Goal: Transaction & Acquisition: Obtain resource

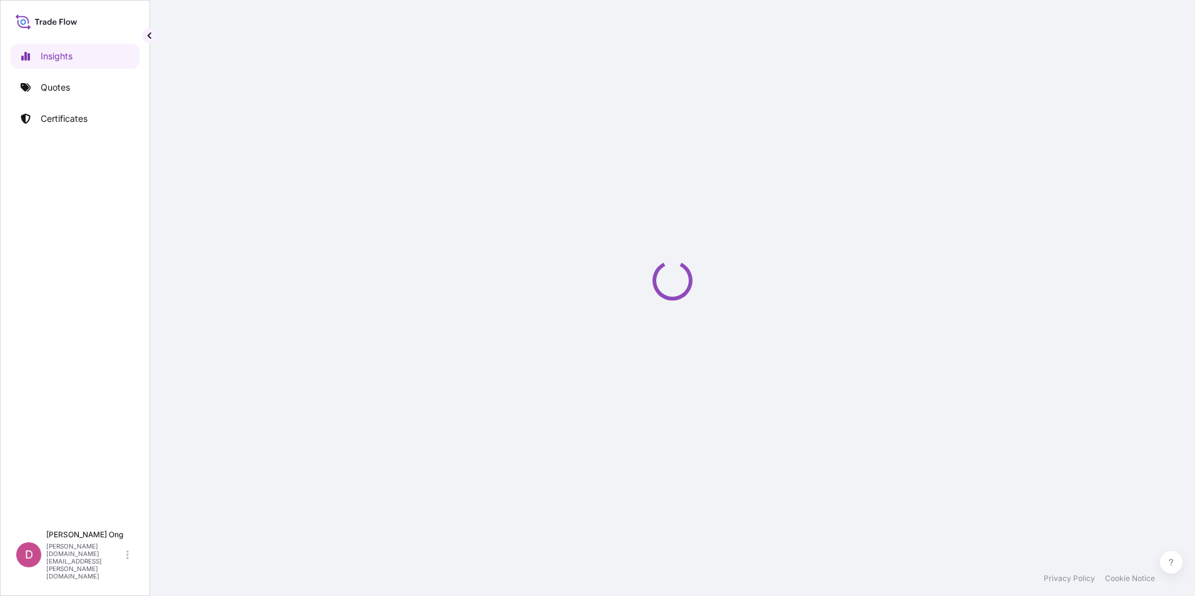
click at [945, 205] on div "Loading" at bounding box center [672, 280] width 995 height 561
drag, startPoint x: 945, startPoint y: 205, endPoint x: 504, endPoint y: 185, distance: 441.9
click at [505, 186] on div "Loading" at bounding box center [672, 280] width 995 height 561
click at [80, 93] on link "Quotes" at bounding box center [75, 87] width 129 height 25
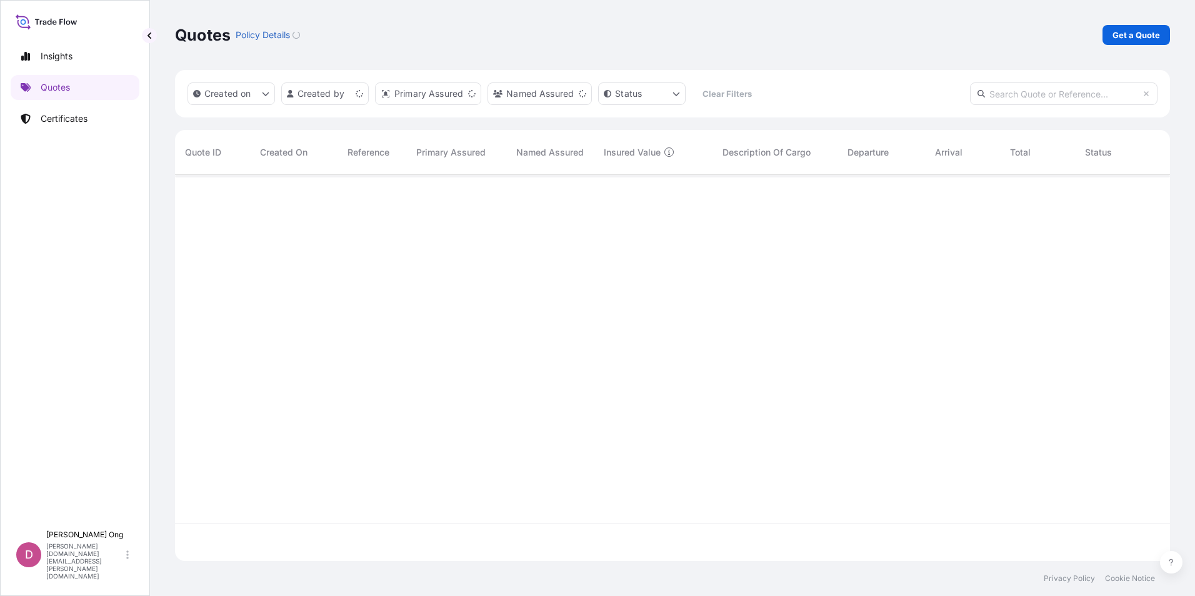
scroll to position [384, 986]
click at [1140, 32] on p "Get a Quote" at bounding box center [1137, 35] width 48 height 13
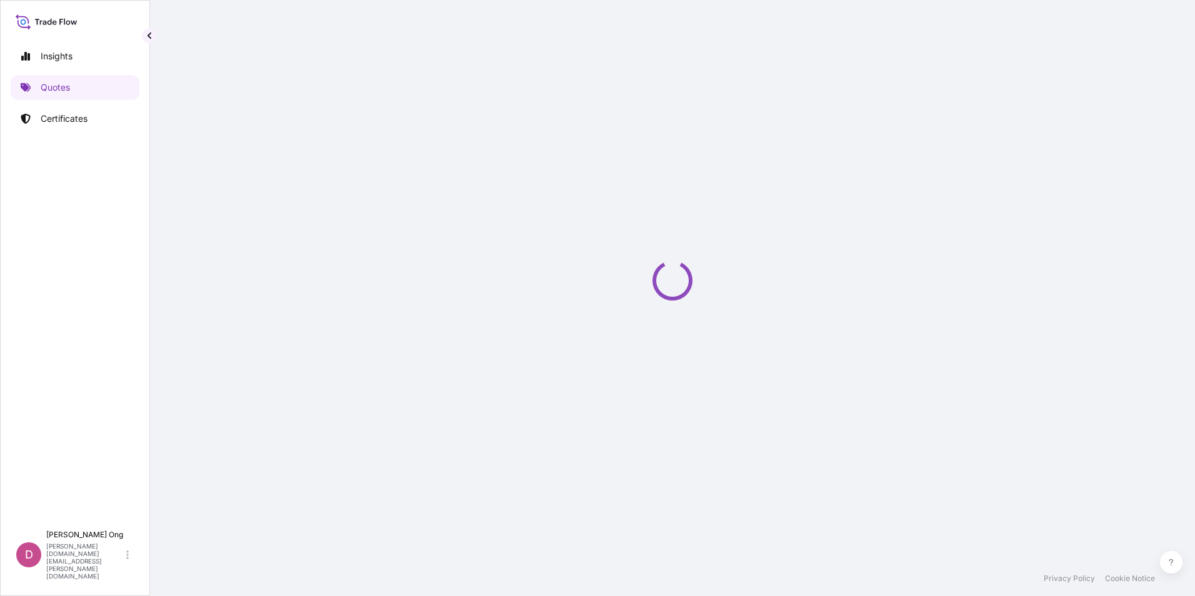
select select "Sea"
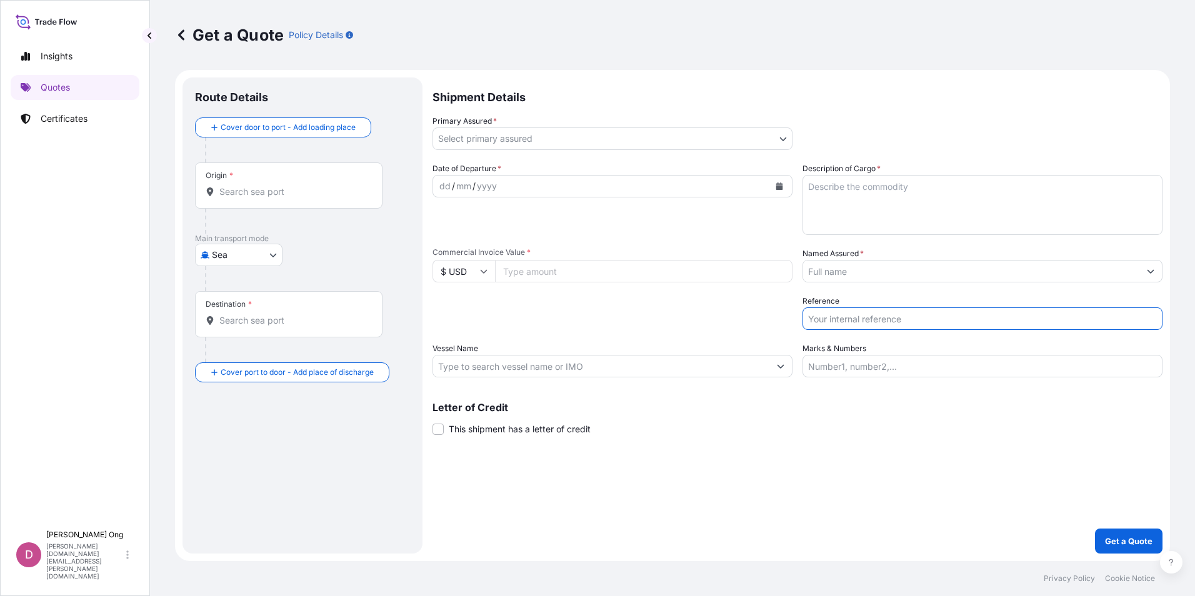
click at [852, 320] on input "Reference" at bounding box center [983, 319] width 360 height 23
paste input "CC15360S"
type input "CC15360S-P / BL NO.: NYKS852008242"
click at [777, 186] on icon "Calendar" at bounding box center [780, 187] width 7 height 8
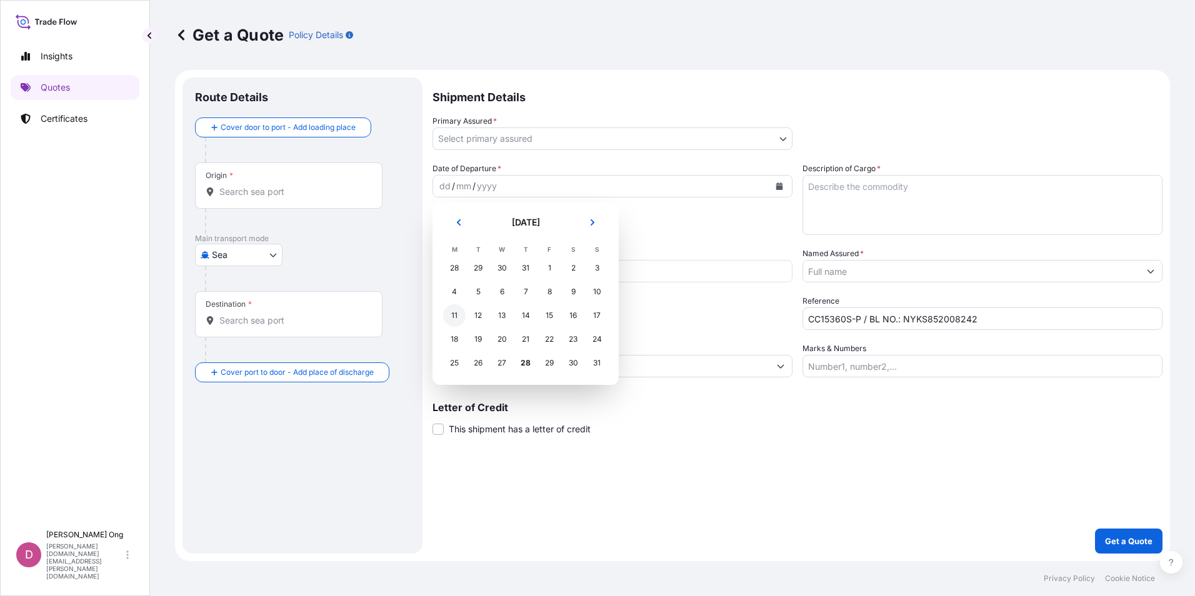
click at [453, 314] on div "11" at bounding box center [454, 315] width 23 height 23
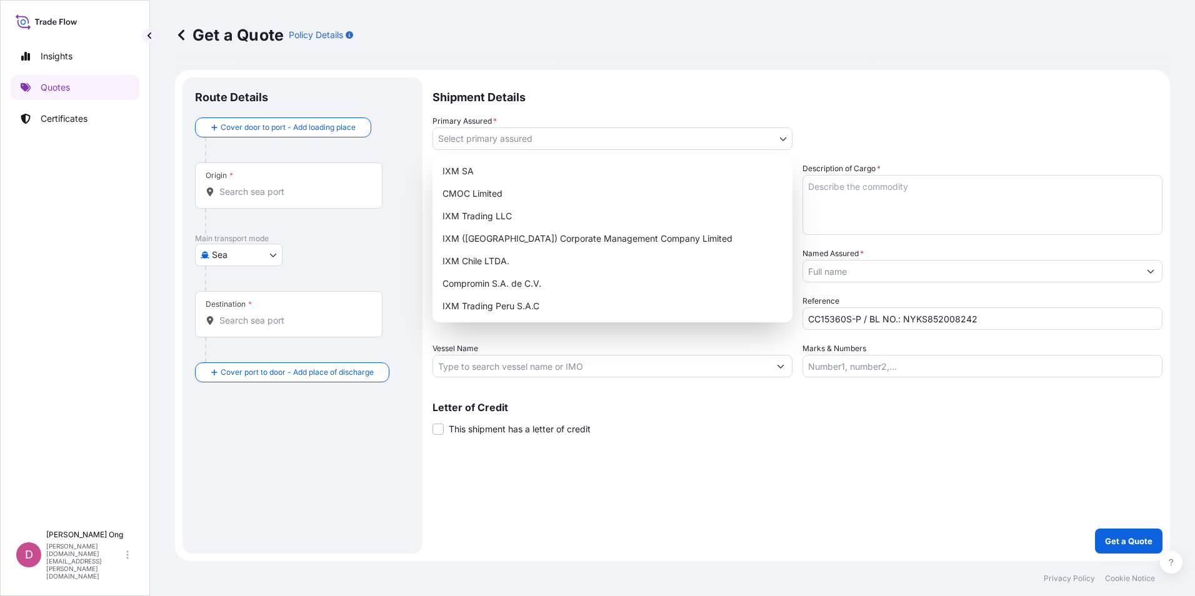
click at [785, 138] on body "Selected Date: [DATE] Insights Quotes Certificates D [PERSON_NAME] [PERSON_NAME…" at bounding box center [597, 298] width 1195 height 596
click at [669, 174] on div "IXM SA" at bounding box center [613, 171] width 350 height 23
select select "31846"
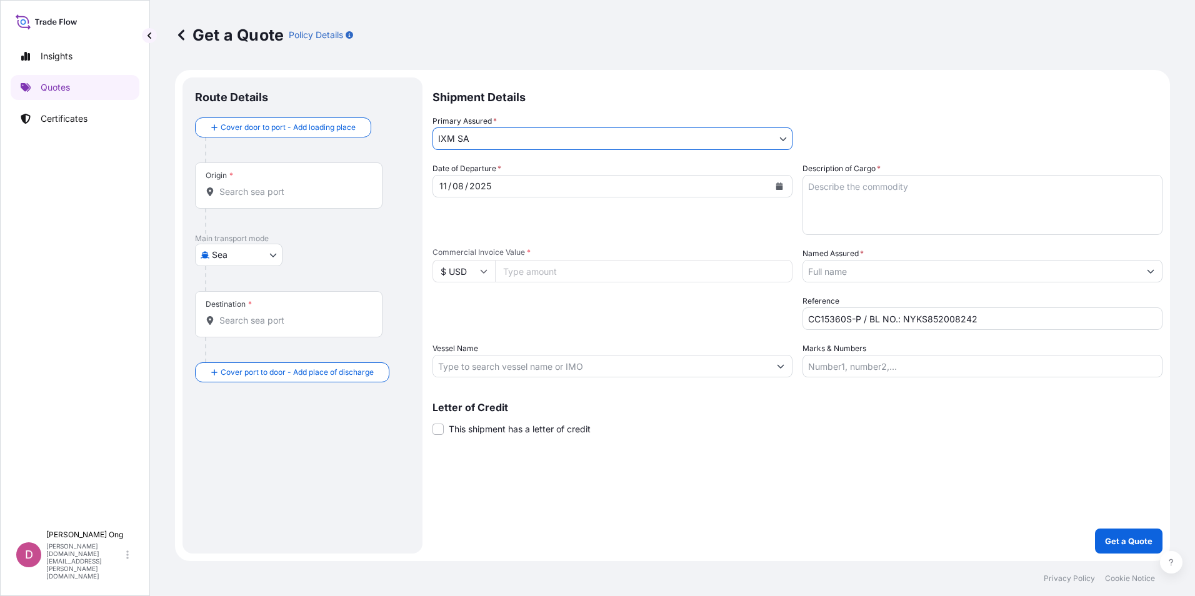
click at [852, 268] on input "Named Assured *" at bounding box center [971, 271] width 336 height 23
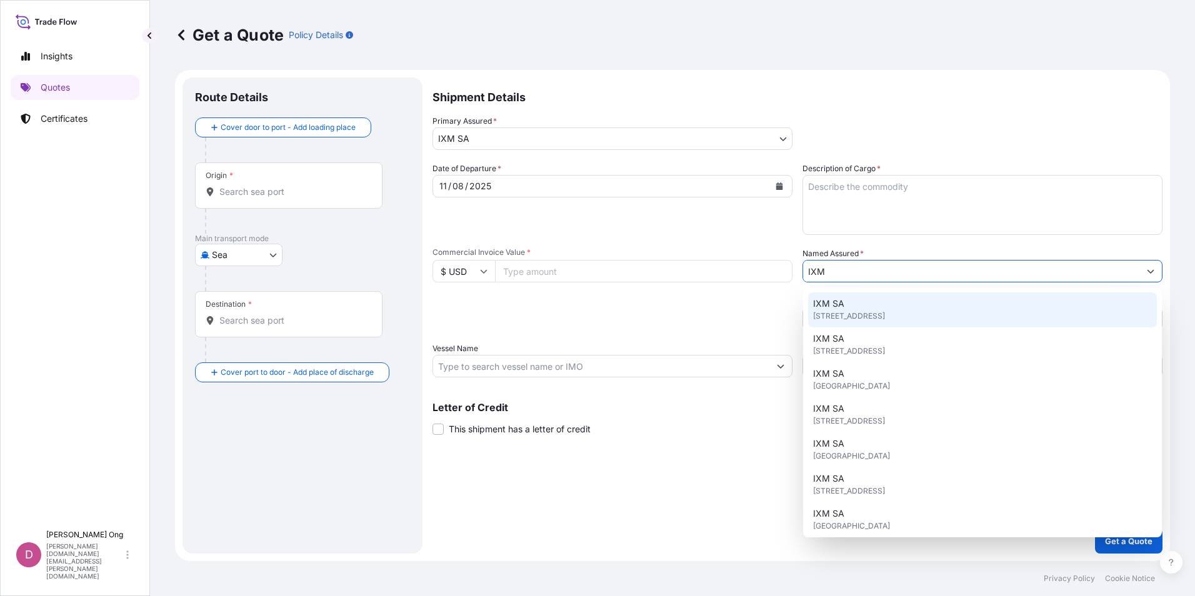
click at [860, 311] on span "[STREET_ADDRESS]" at bounding box center [849, 316] width 72 height 13
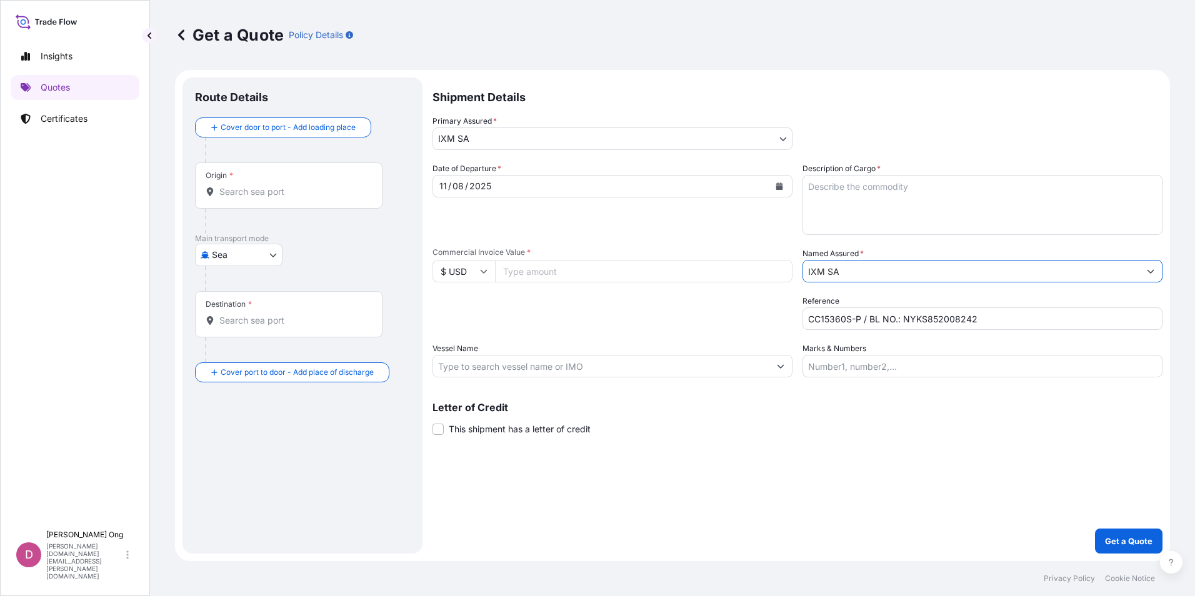
type input "IXM SA"
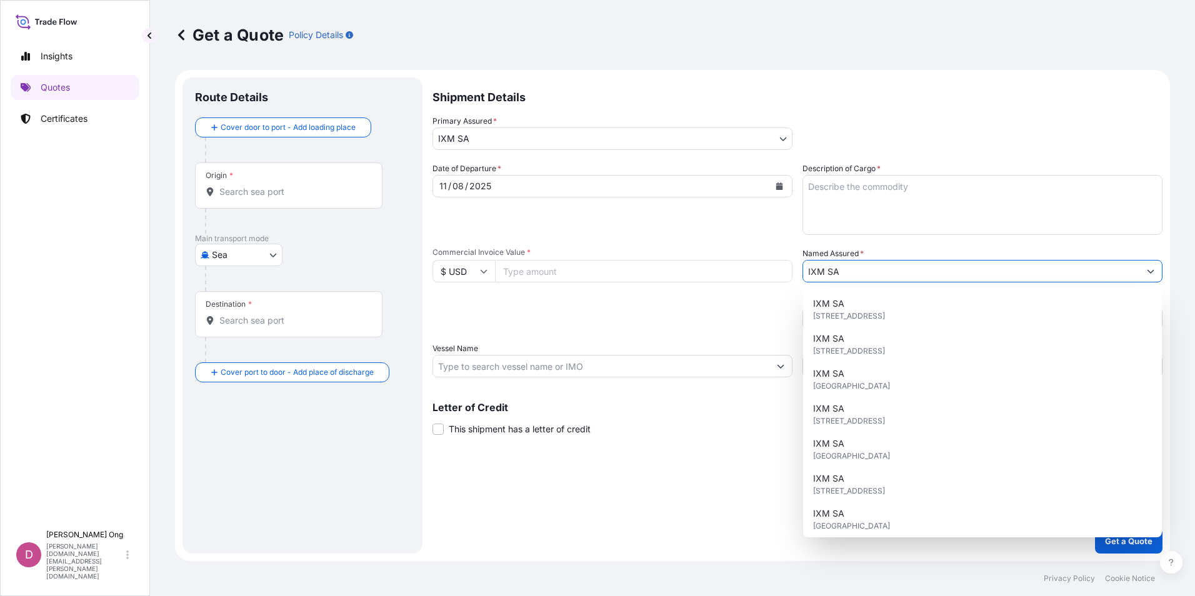
click at [560, 276] on input "Commercial Invoice Value *" at bounding box center [644, 271] width 298 height 23
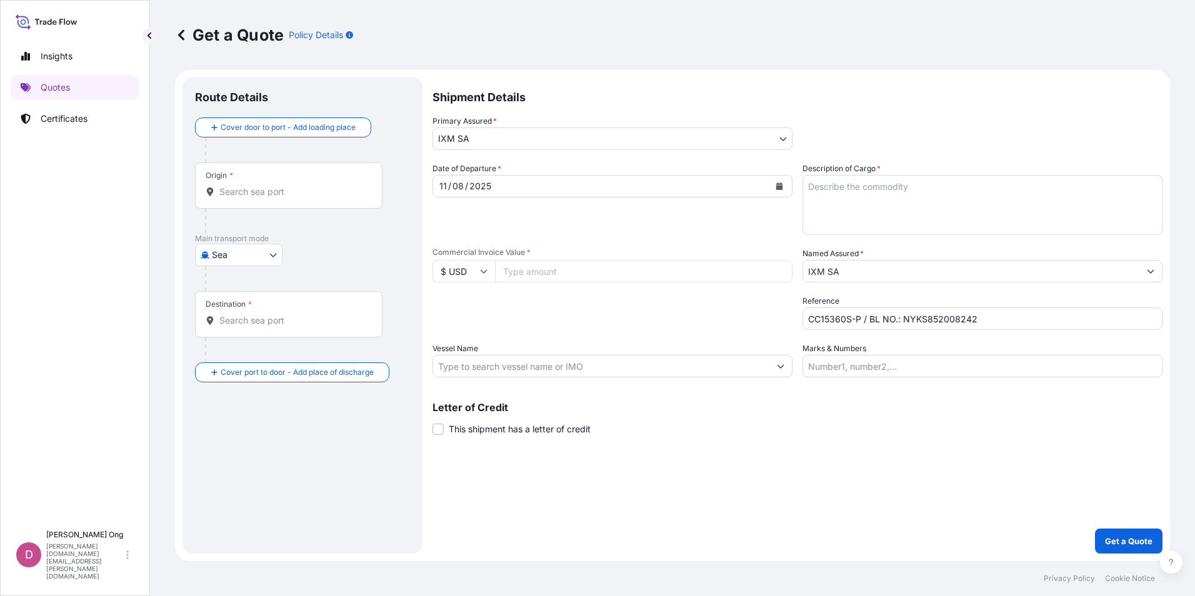
paste input "22718974.61"
type input "22718974.61"
click at [276, 202] on div "Origin *" at bounding box center [289, 186] width 188 height 46
click at [276, 198] on input "Origin *" at bounding box center [293, 192] width 148 height 13
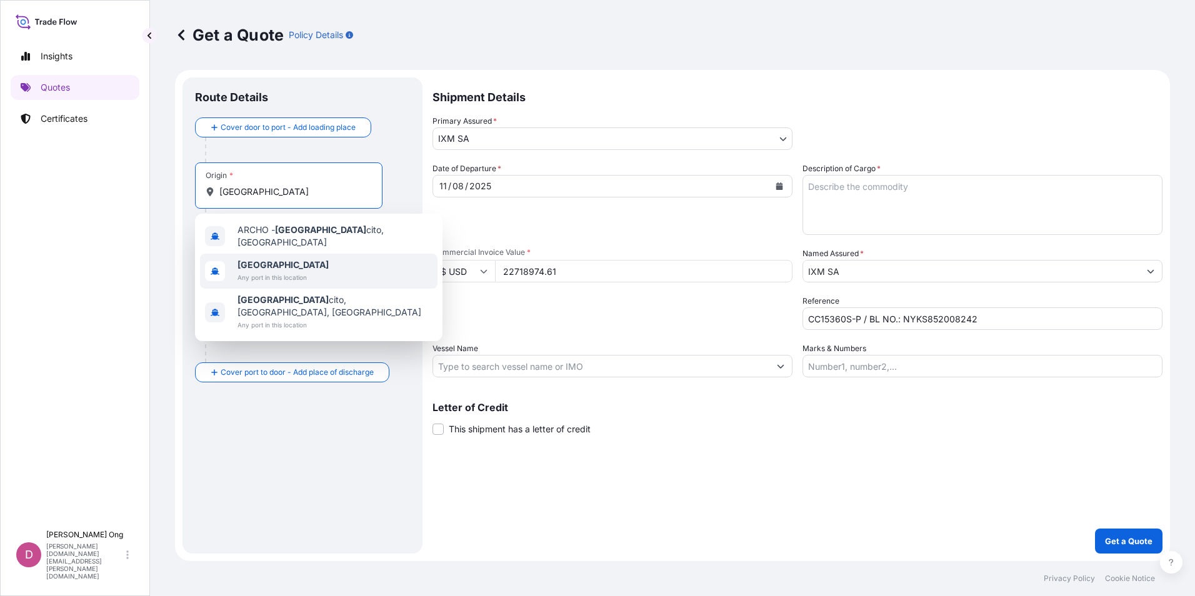
click at [313, 259] on div "[GEOGRAPHIC_DATA] Any port in this location" at bounding box center [319, 271] width 238 height 35
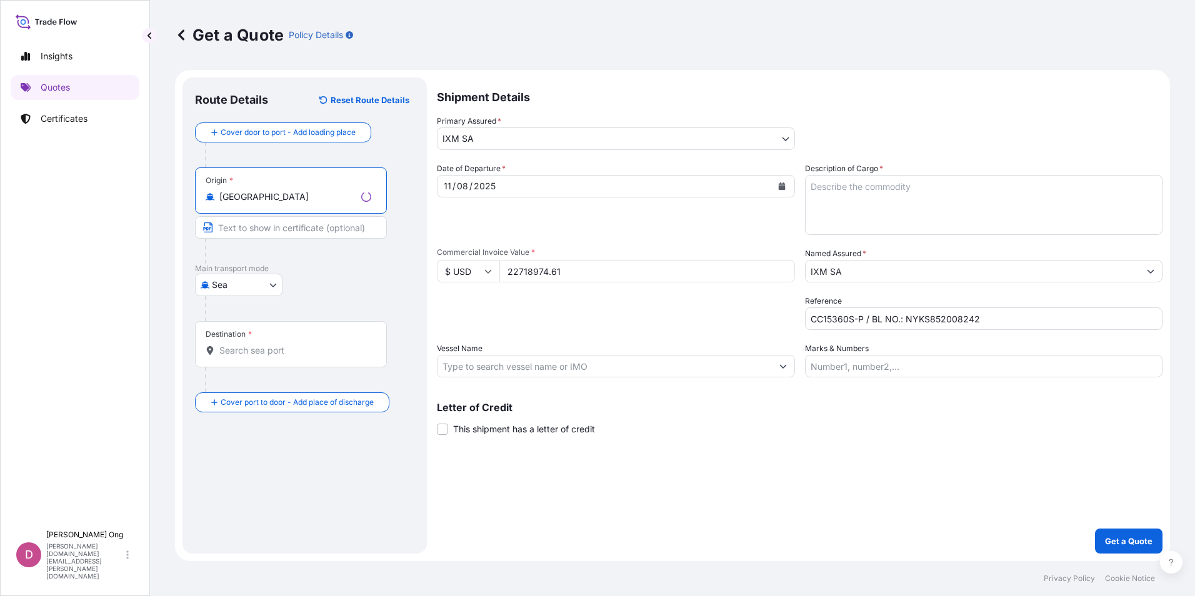
type input "[GEOGRAPHIC_DATA]"
click at [304, 233] on input "Text to appear on certificate" at bounding box center [291, 227] width 192 height 23
type input "[GEOGRAPHIC_DATA], [GEOGRAPHIC_DATA]"
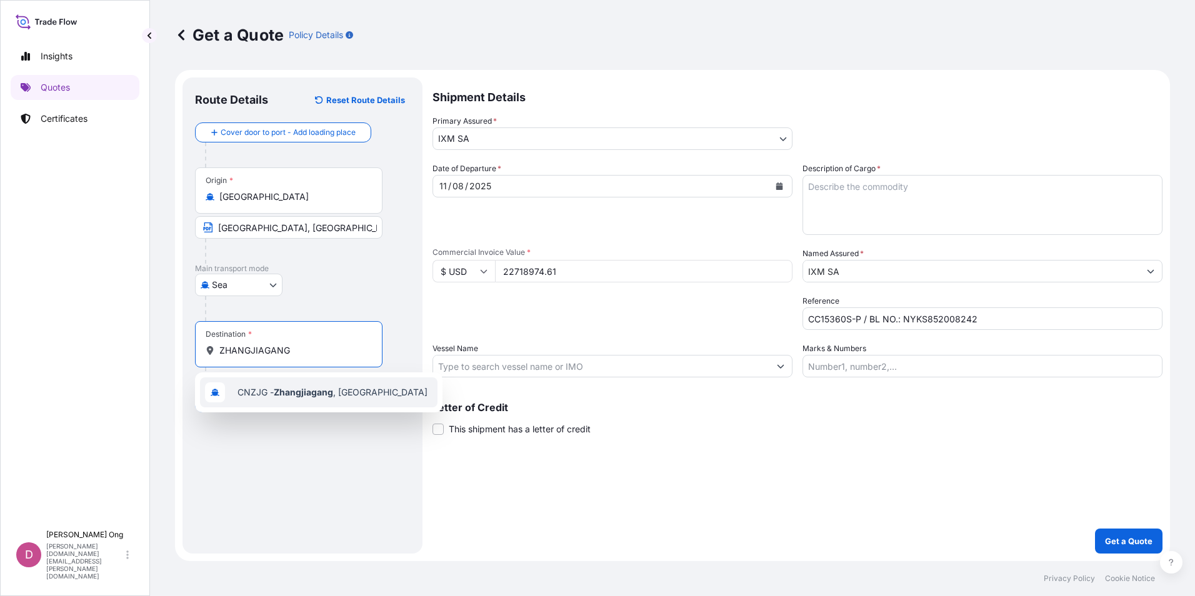
click at [314, 379] on div "CNZJG - Zhangjiagang , [GEOGRAPHIC_DATA]" at bounding box center [319, 393] width 238 height 30
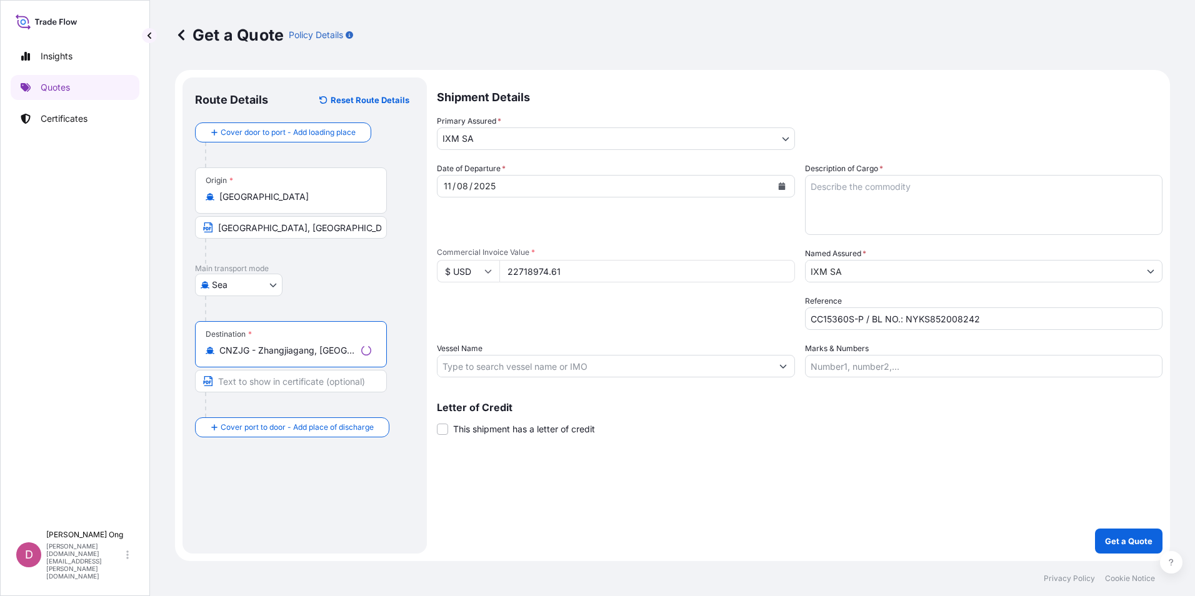
type input "CNZJG - Zhangjiagang, [GEOGRAPHIC_DATA]"
click at [301, 385] on input "Text to appear on certificate" at bounding box center [291, 381] width 192 height 23
type input "ZHANGJIAGANG, [GEOGRAPHIC_DATA]"
click at [515, 430] on span "This shipment has a letter of credit" at bounding box center [520, 429] width 142 height 13
click at [433, 423] on input "This shipment has a letter of credit" at bounding box center [433, 423] width 0 height 0
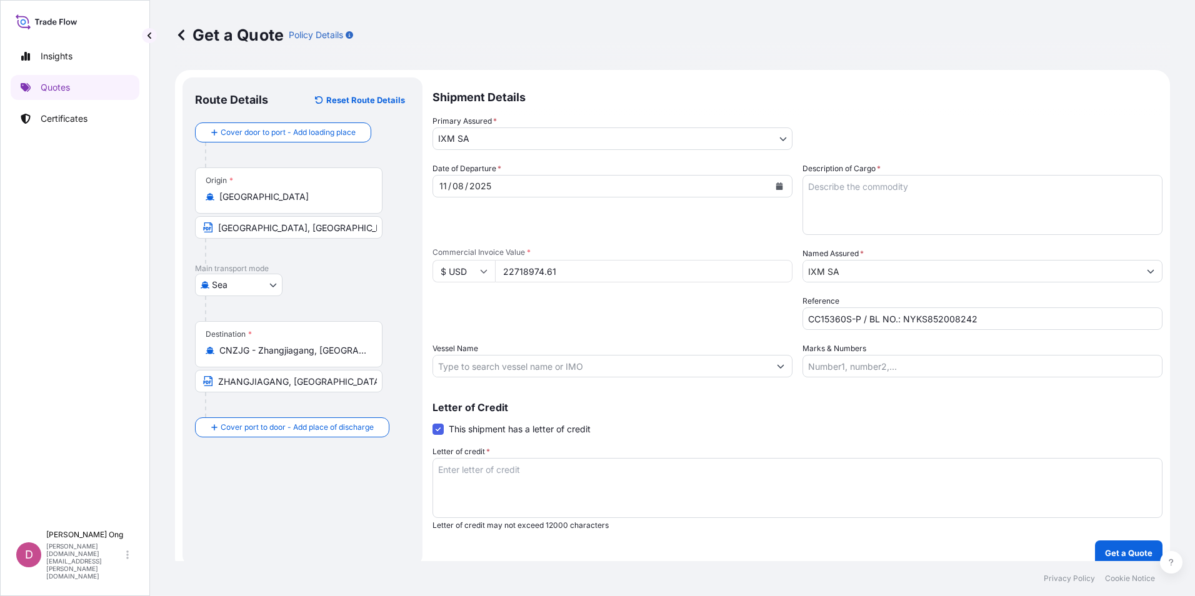
click at [612, 374] on input "Vessel Name" at bounding box center [601, 366] width 336 height 23
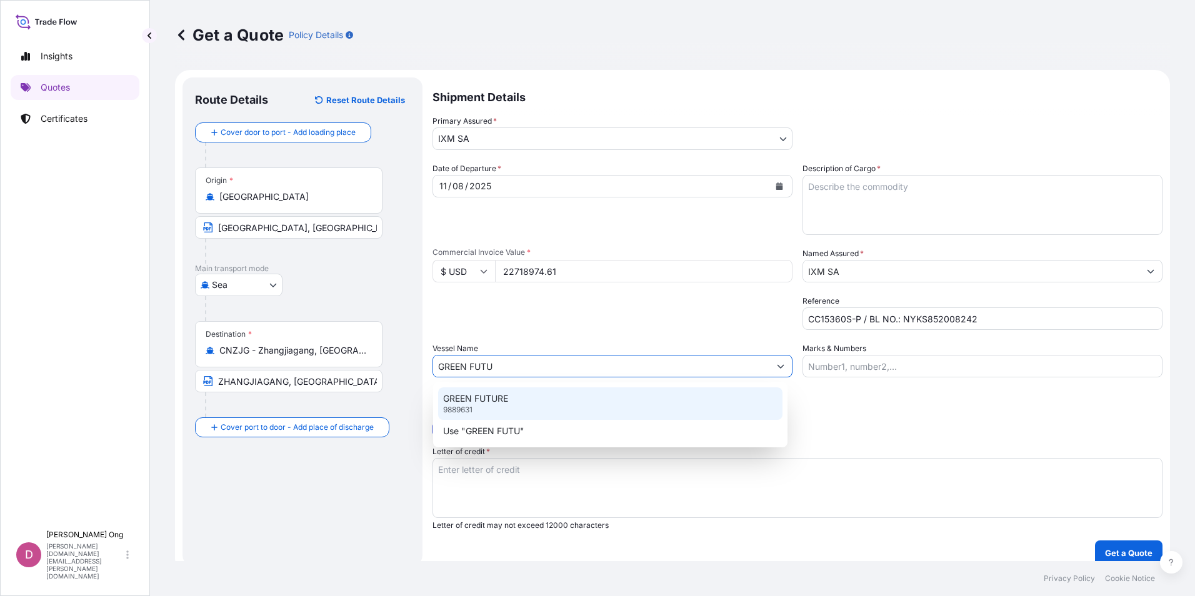
click at [624, 410] on div "GREEN FUTURE 9889631" at bounding box center [610, 404] width 344 height 33
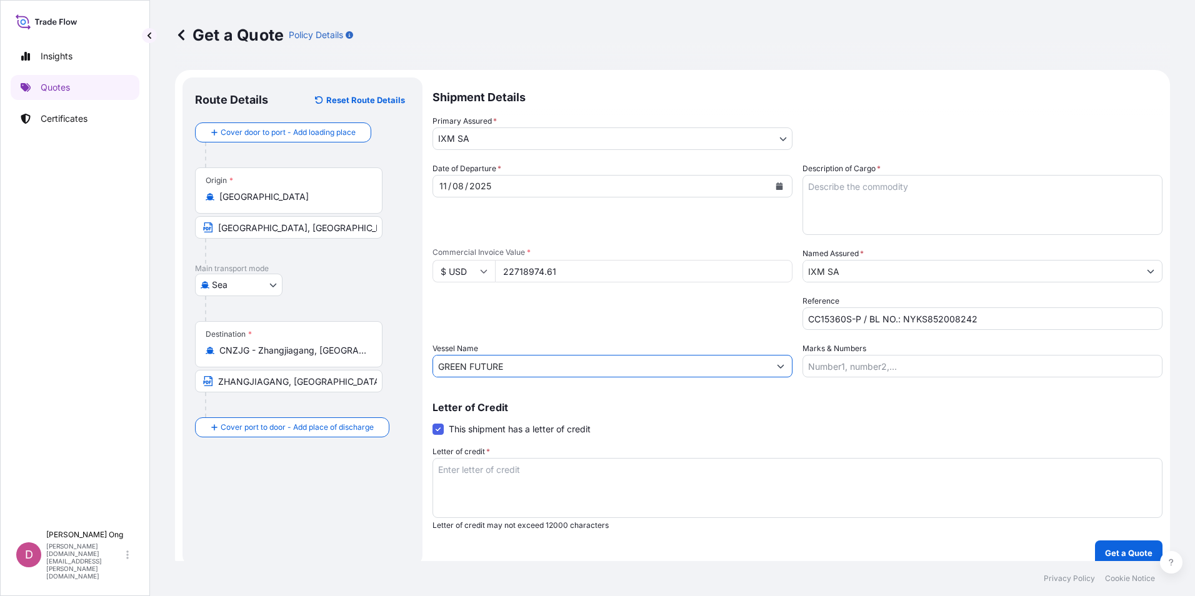
type input "GREEN FUTURE"
click at [978, 210] on textarea "Description of Cargo *" at bounding box center [983, 205] width 360 height 60
click at [955, 189] on textarea "Description of Cargo *" at bounding box center [983, 205] width 360 height 60
paste textarea "COLLAHUASI COPPER CONCENTRATES"
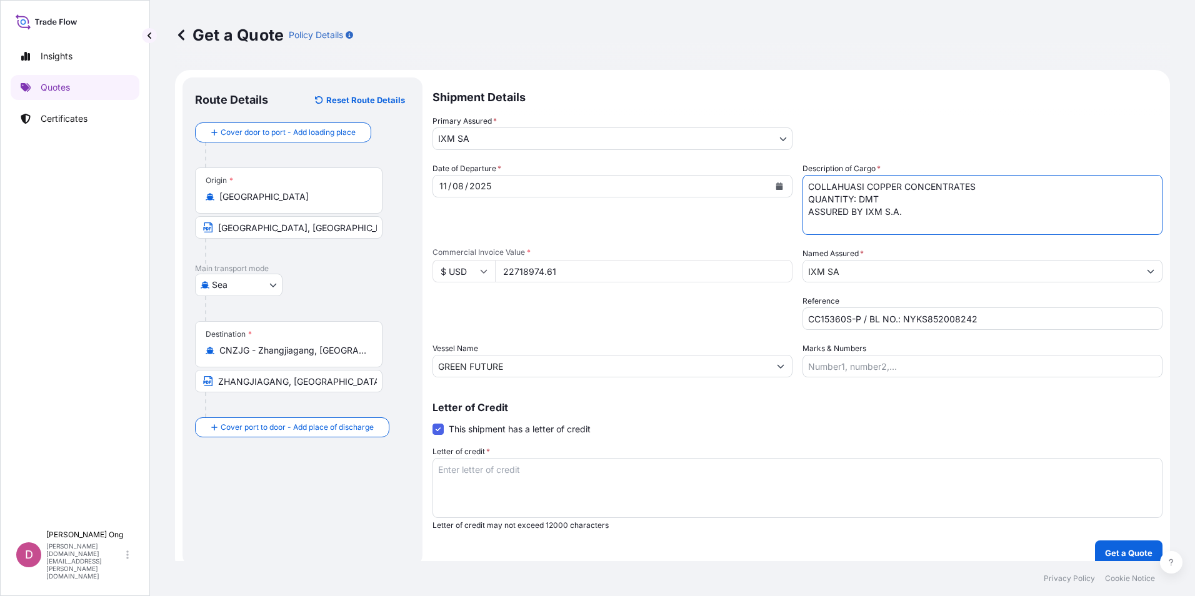
click at [852, 200] on textarea "COLLAHUASI COPPER CONCENTRATES QUANTITY: DMT ASSURED BY IXM S.A." at bounding box center [983, 205] width 360 height 60
paste textarea "10543.0580"
type textarea "COLLAHUASI COPPER CONCENTRATES QUANTITY: 10543.058 DMT ASSURED BY IXM S.A."
click at [695, 336] on div "Date of Departure * [DATE] Cargo Category * Metals of every type and descriptio…" at bounding box center [798, 270] width 730 height 215
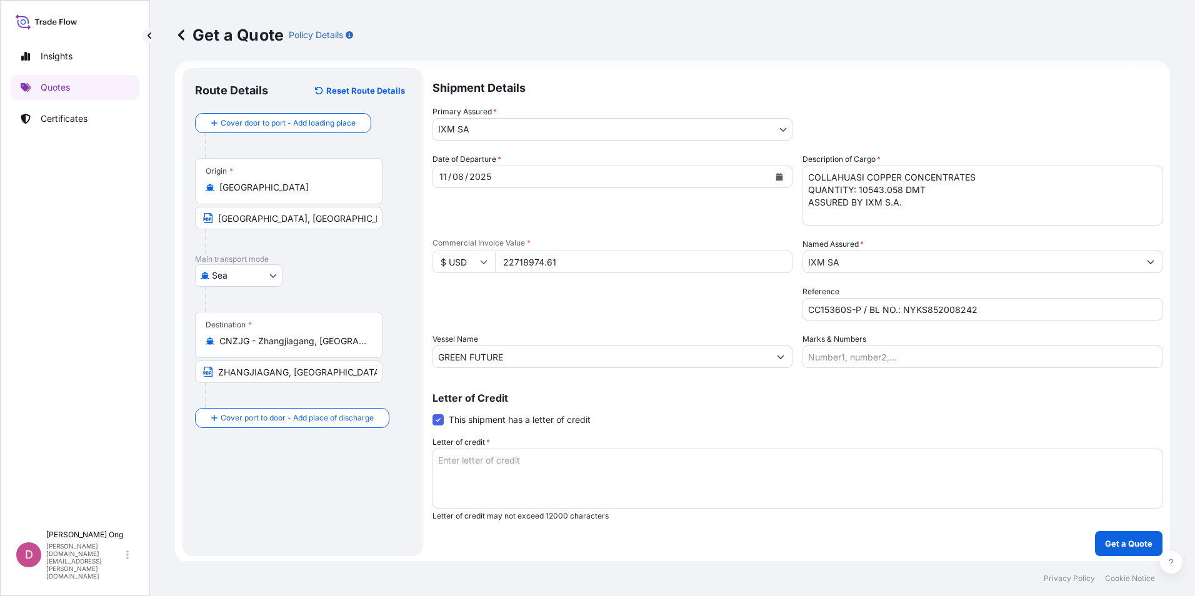
scroll to position [12, 0]
click at [664, 475] on textarea "Letter of credit *" at bounding box center [798, 476] width 730 height 60
paste textarea "FOR THE AMOUNT OF 110 PCT OF THE PROVISIONAL INVOICE VALUE, SHOWING CLAIMS PAYA…"
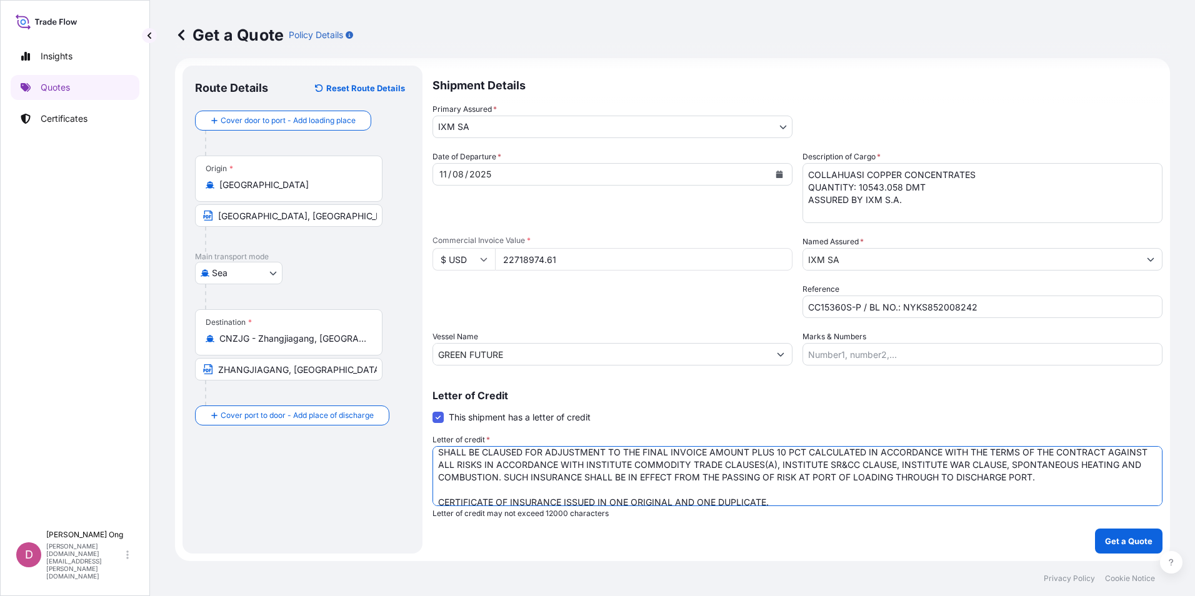
scroll to position [6, 0]
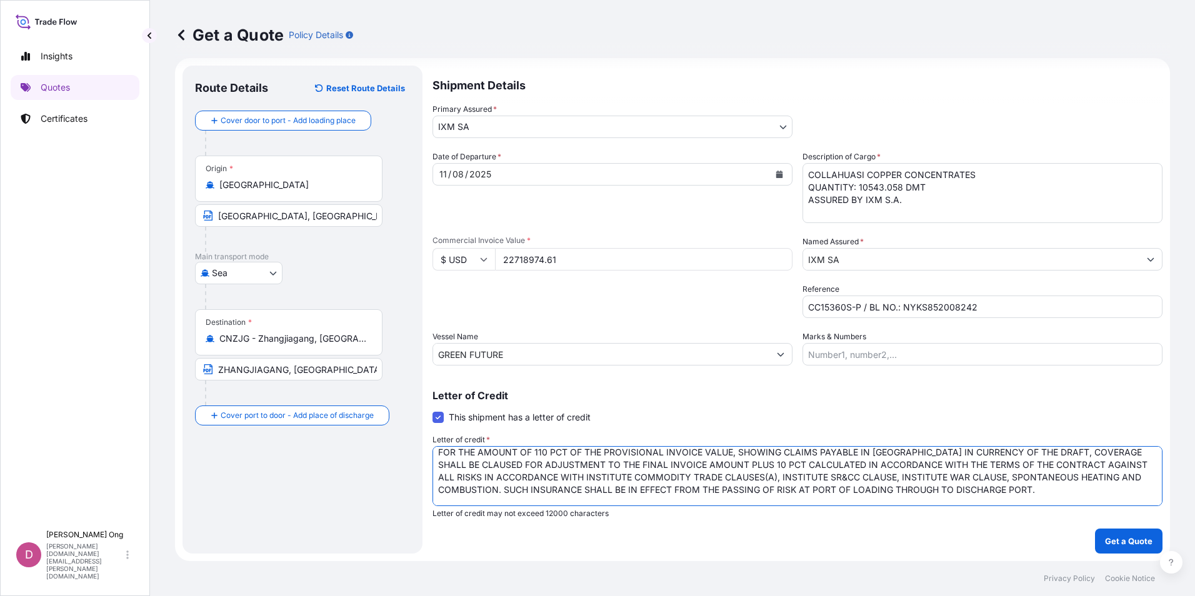
click at [1048, 490] on textarea "FOR THE AMOUNT OF 110 PCT OF THE PROVISIONAL INVOICE VALUE, SHOWING CLAIMS PAYA…" at bounding box center [798, 476] width 730 height 60
type textarea "FOR THE AMOUNT OF 110 PCT OF THE PROVISIONAL INVOICE VALUE, SHOWING CLAIMS PAYA…"
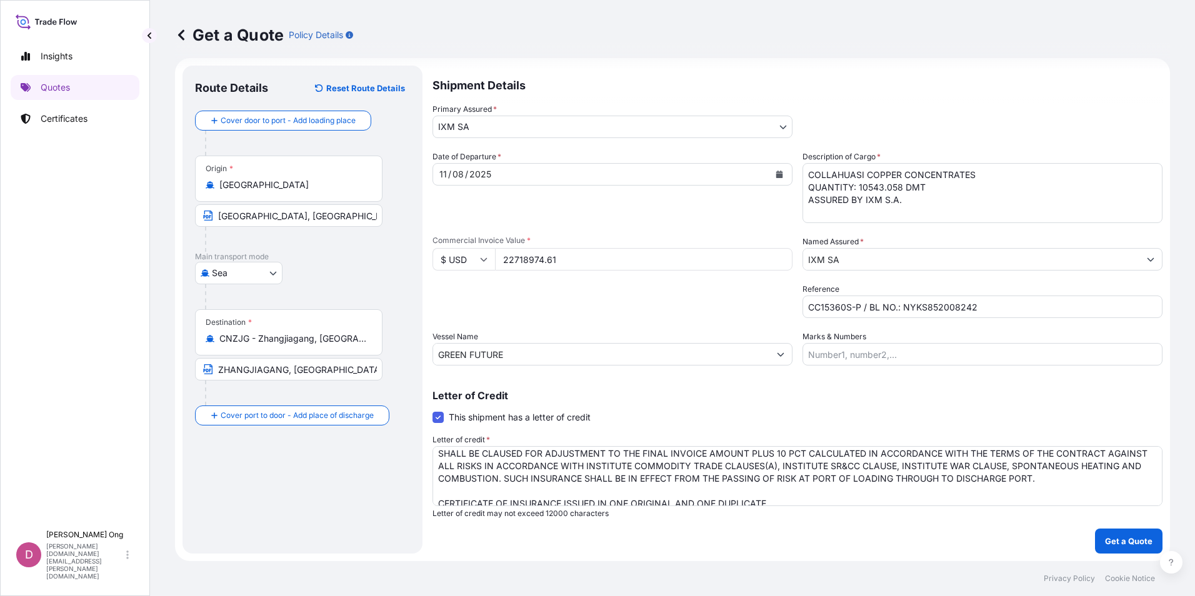
scroll to position [26, 0]
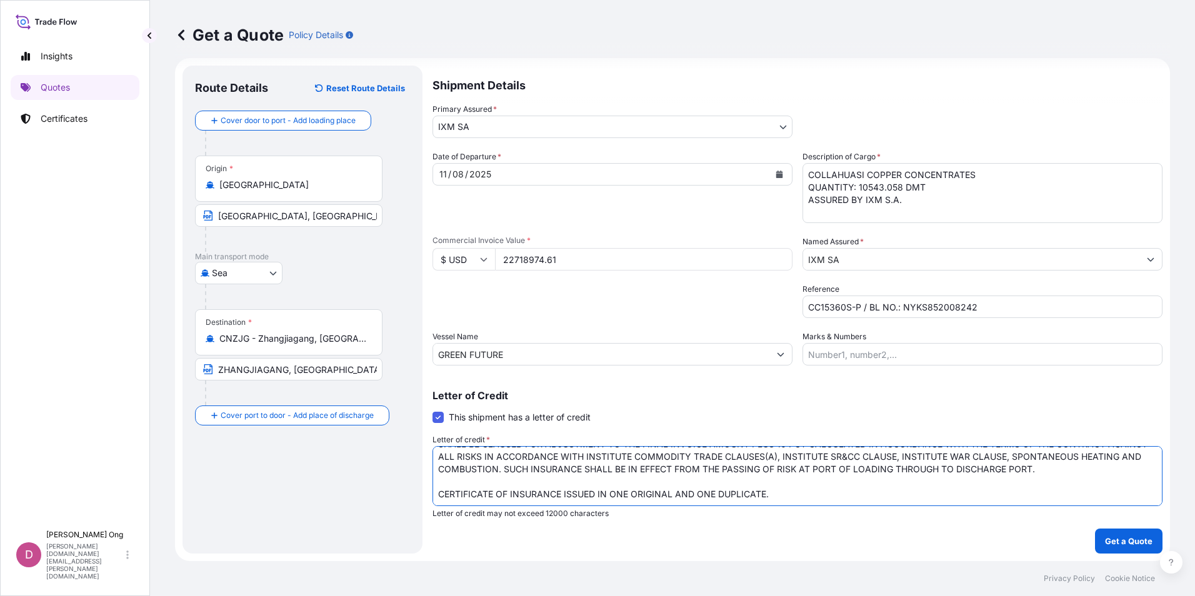
click at [888, 497] on textarea "FOR THE AMOUNT OF 110 PCT OF THE PROVISIONAL INVOICE VALUE, SHOWING CLAIMS PAYA…" at bounding box center [798, 476] width 730 height 60
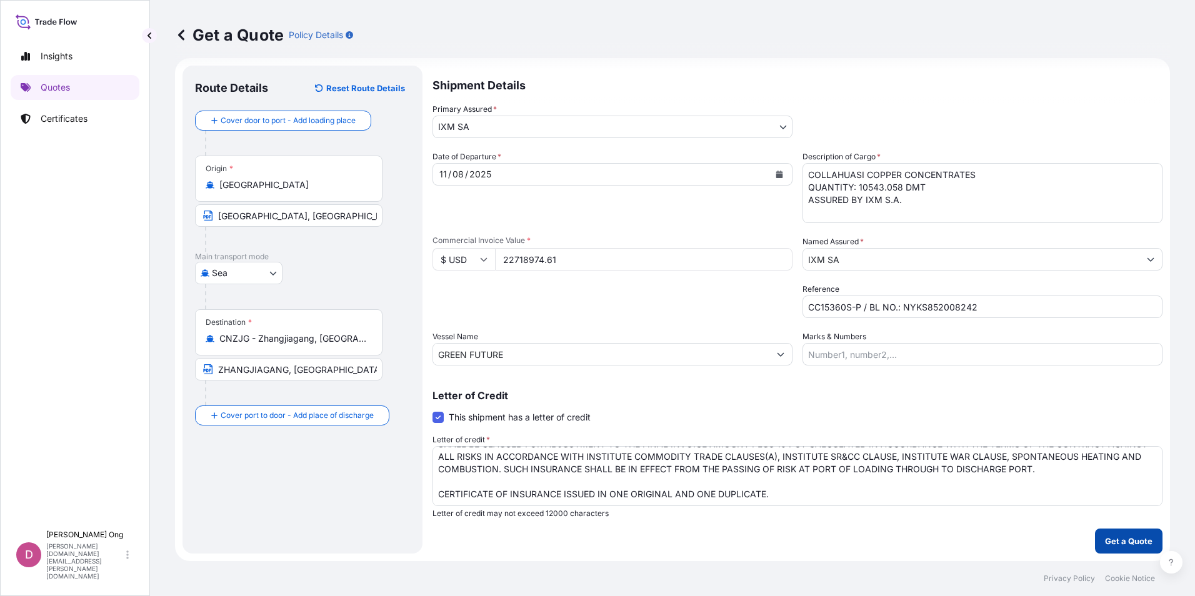
click at [1114, 540] on p "Get a Quote" at bounding box center [1129, 541] width 48 height 13
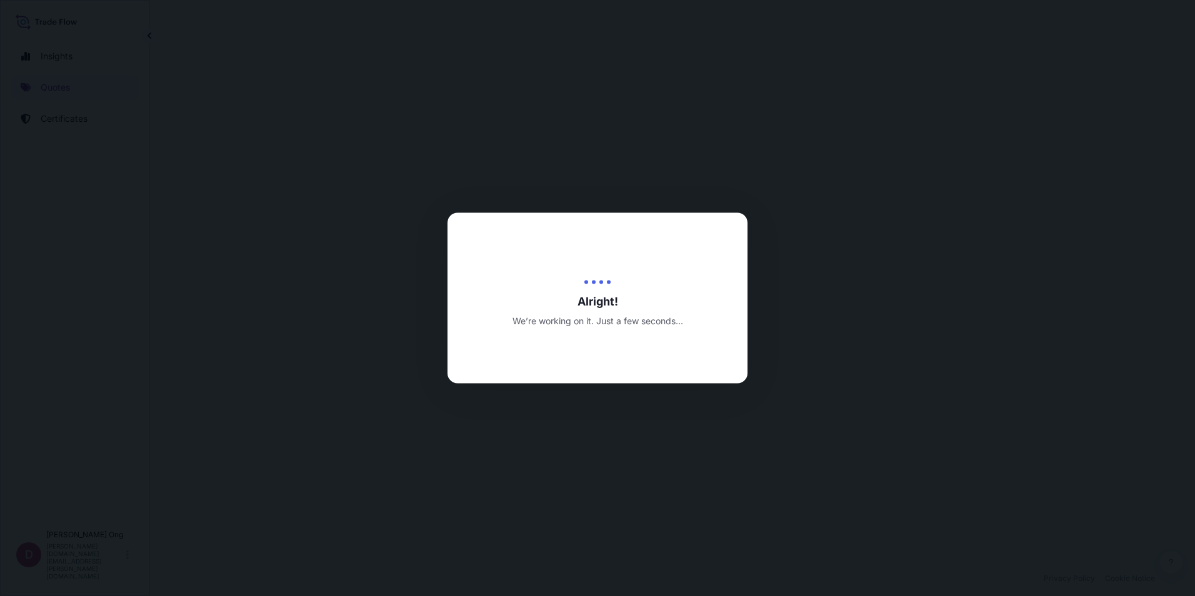
drag, startPoint x: 953, startPoint y: 401, endPoint x: 831, endPoint y: 441, distance: 128.9
click at [831, 441] on div at bounding box center [597, 298] width 1195 height 596
select select "Sea"
select select "31846"
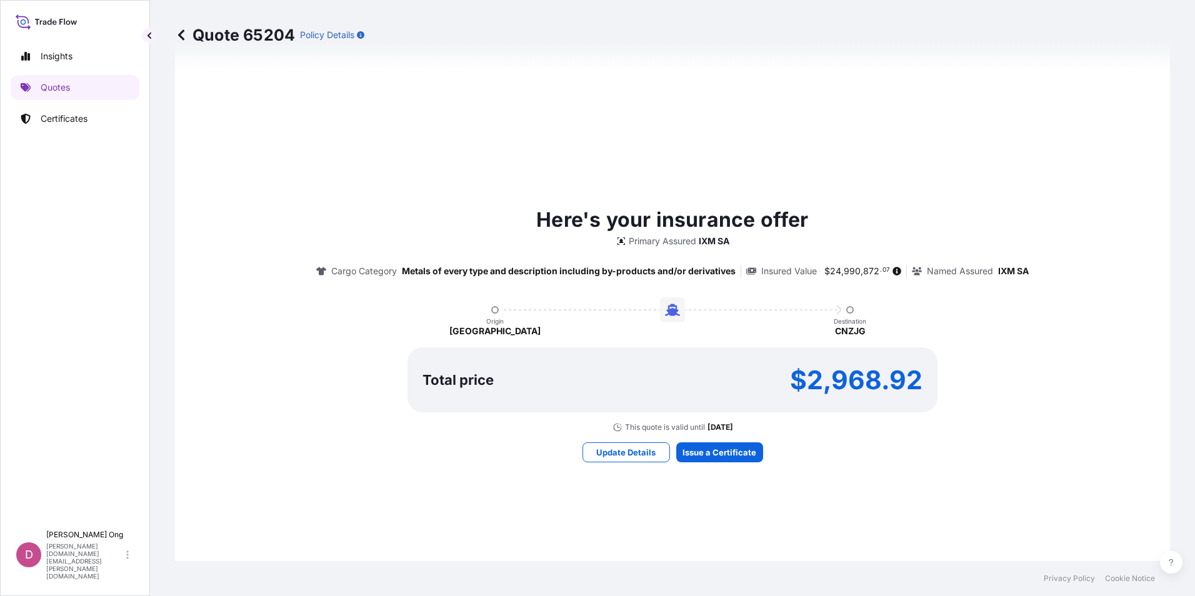
scroll to position [820, 0]
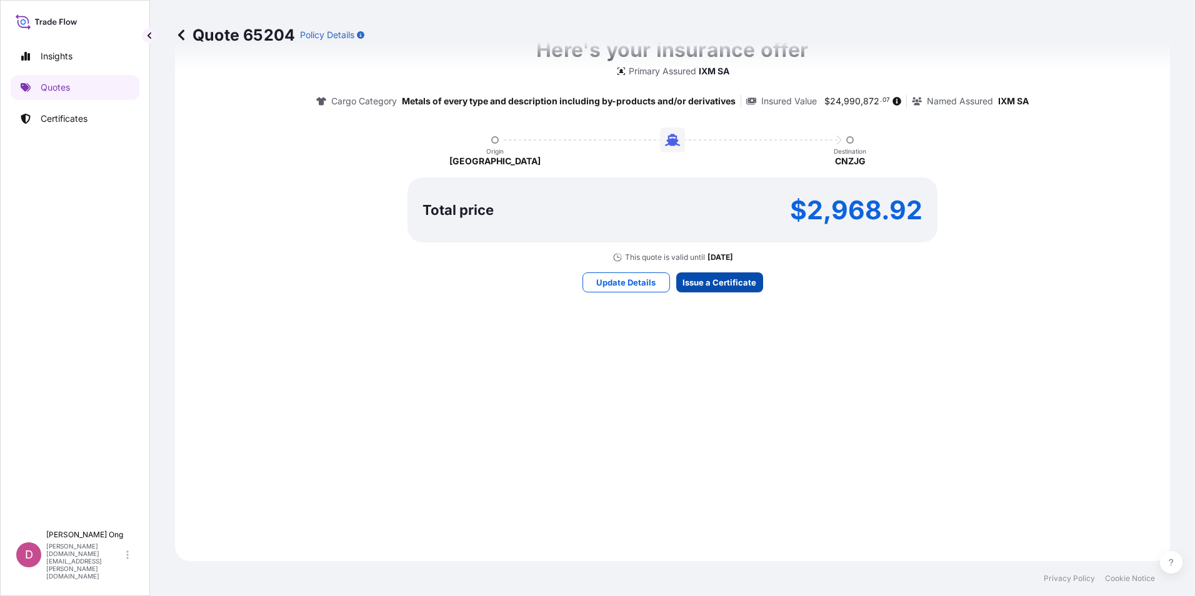
click at [726, 270] on div "Here's your insurance offer Primary Assured IXM SA Cargo Category Metals of eve…" at bounding box center [673, 163] width 960 height 761
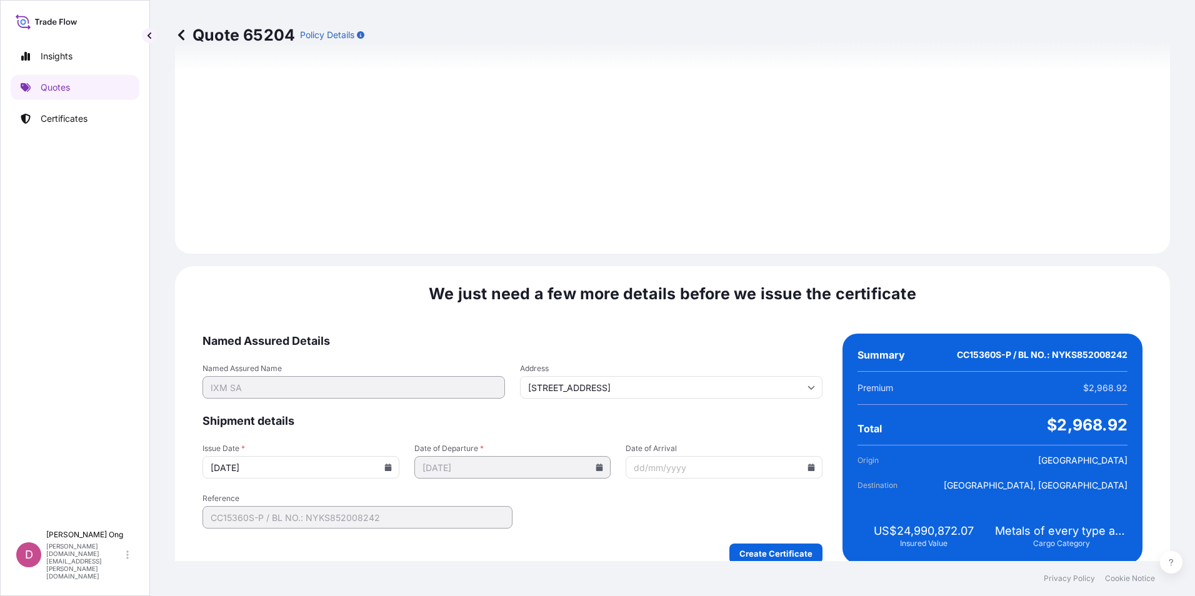
scroll to position [1475, 0]
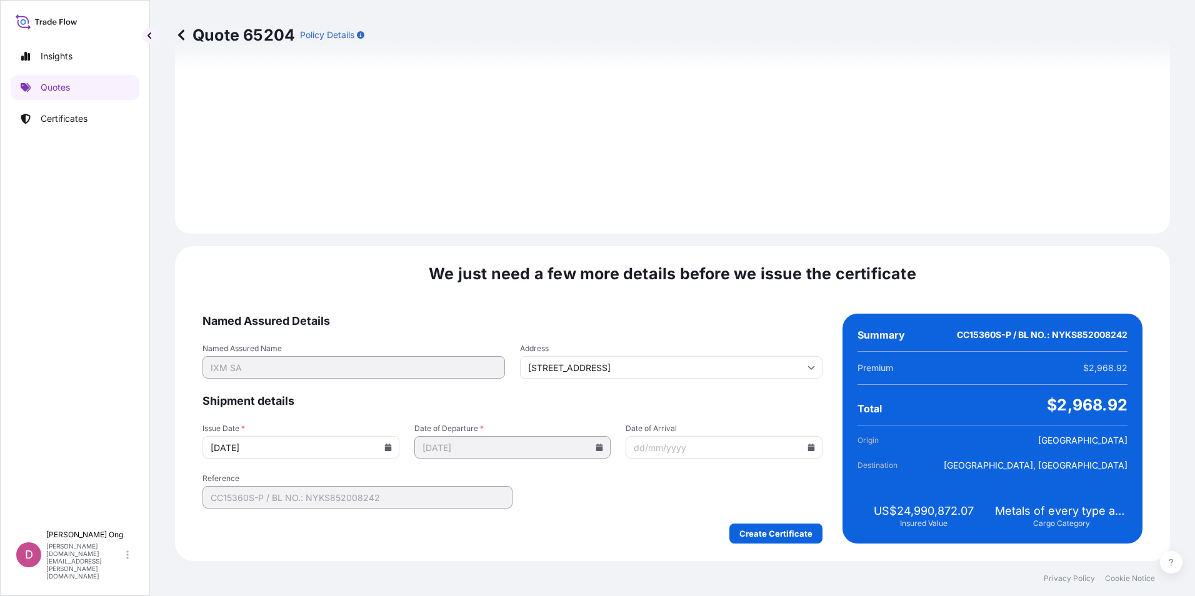
click at [385, 446] on icon at bounding box center [389, 448] width 8 height 8
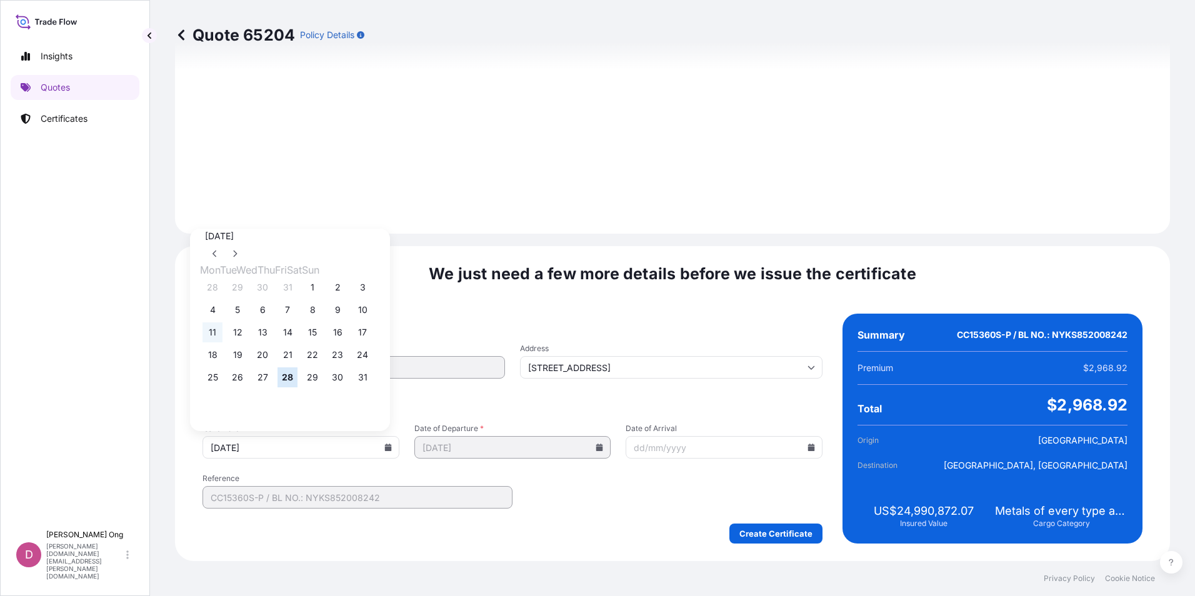
click at [212, 334] on button "11" at bounding box center [213, 333] width 20 height 20
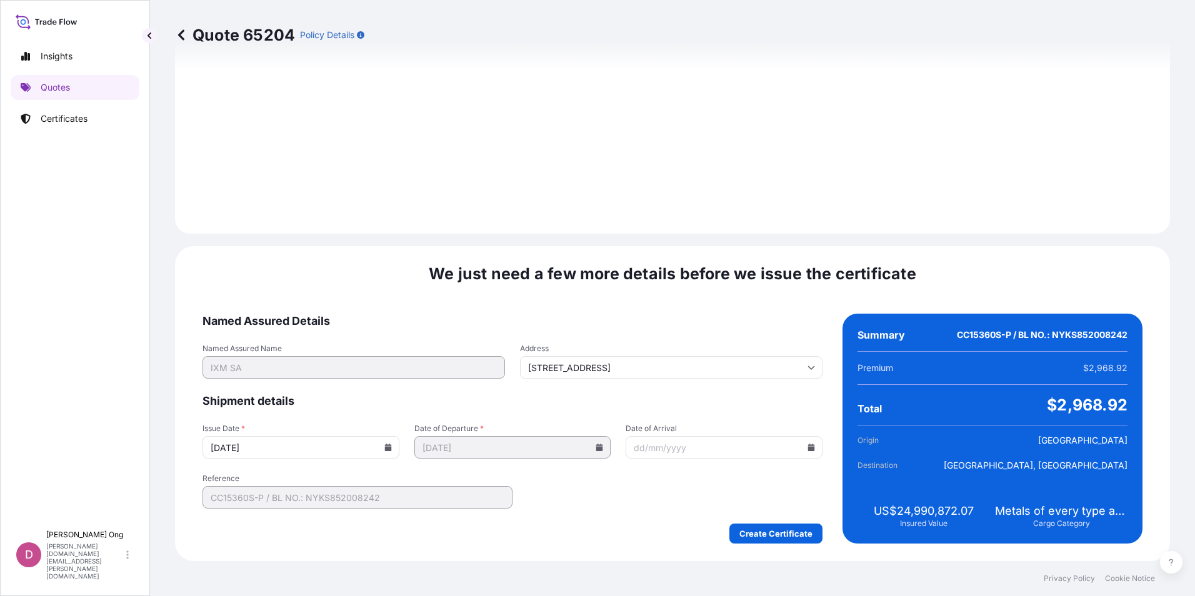
type input "[DATE]"
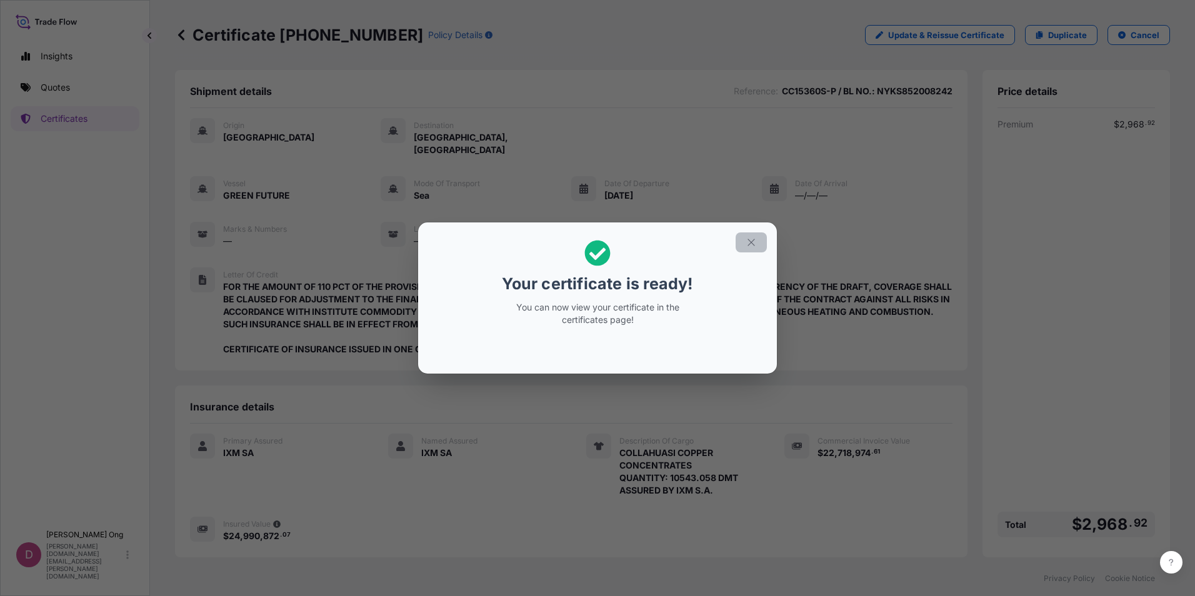
click at [753, 239] on icon "button" at bounding box center [751, 242] width 11 height 11
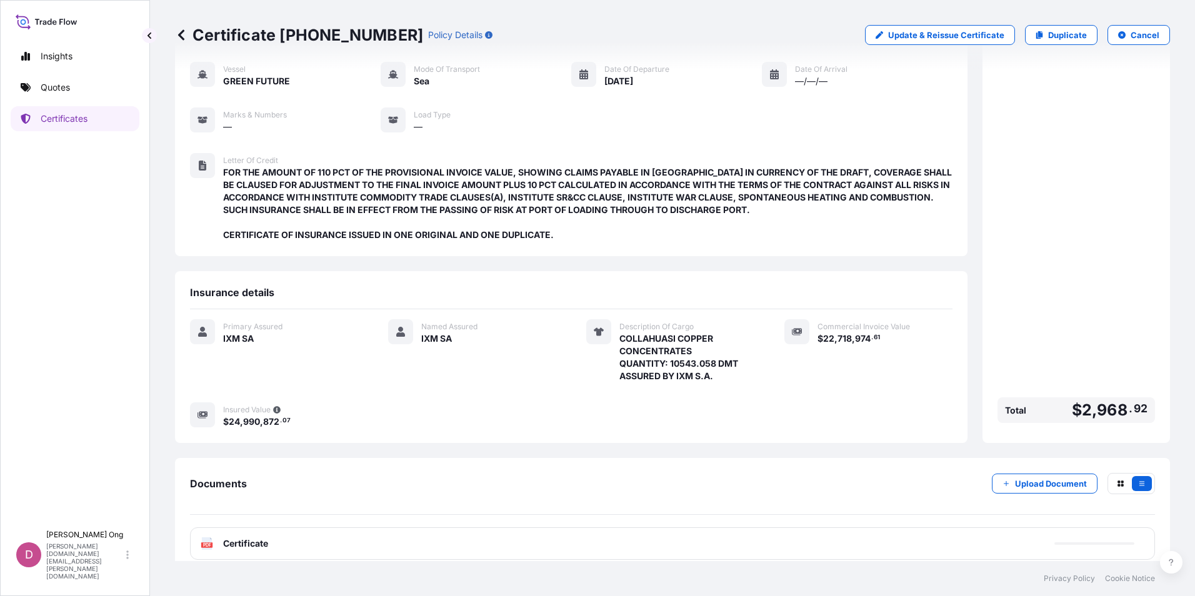
scroll to position [116, 0]
click at [388, 526] on div "PDF Certificate" at bounding box center [672, 542] width 965 height 33
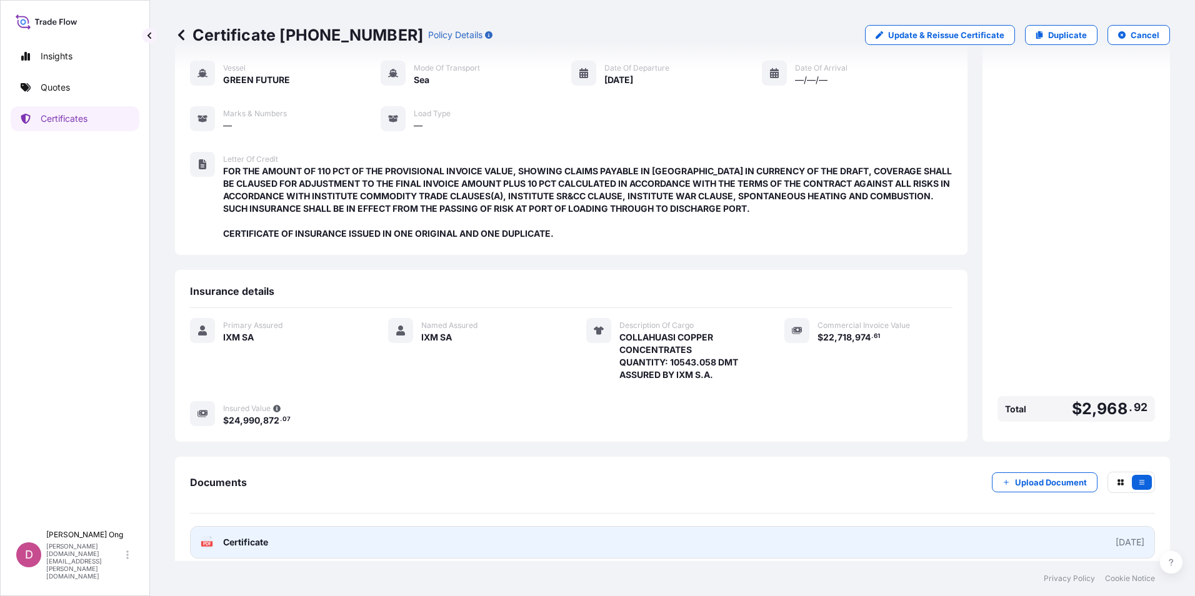
click at [406, 530] on link "PDF Certificate [DATE]" at bounding box center [672, 542] width 965 height 33
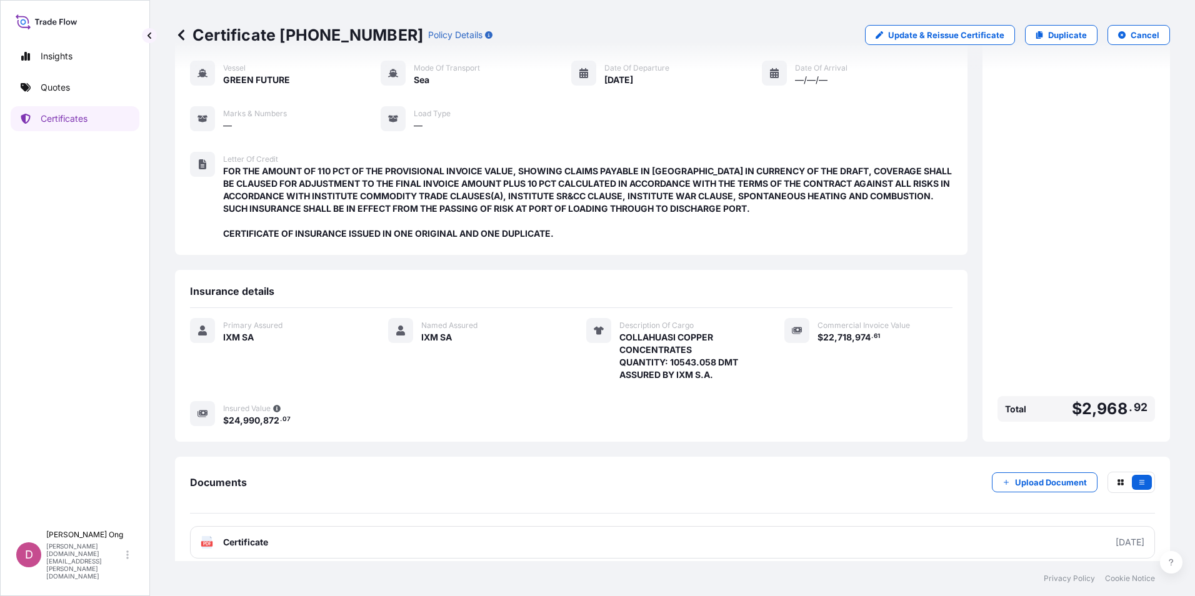
drag, startPoint x: 370, startPoint y: 447, endPoint x: 339, endPoint y: 281, distance: 168.6
click at [370, 457] on div "Documents Upload Document PDF Certificate [DATE]" at bounding box center [672, 515] width 995 height 117
